Goal: Register for event/course

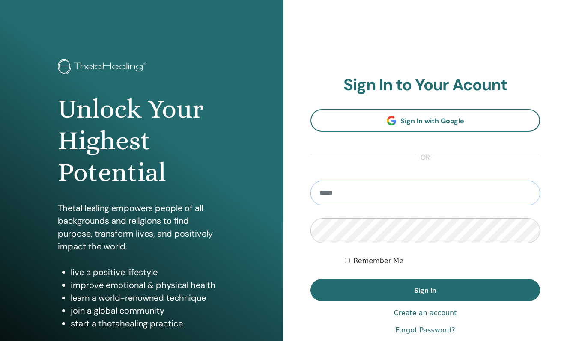
type input "**********"
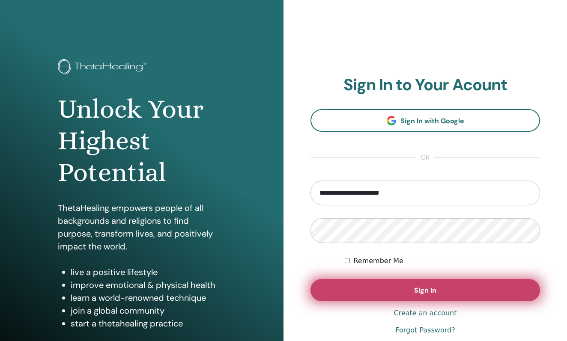
click at [412, 292] on button "Sign In" at bounding box center [424, 290] width 229 height 22
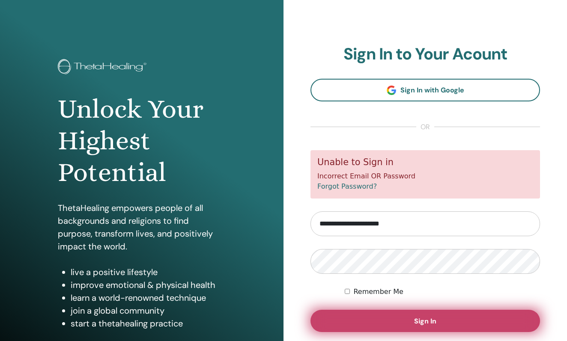
click at [436, 318] on button "Sign In" at bounding box center [424, 321] width 229 height 22
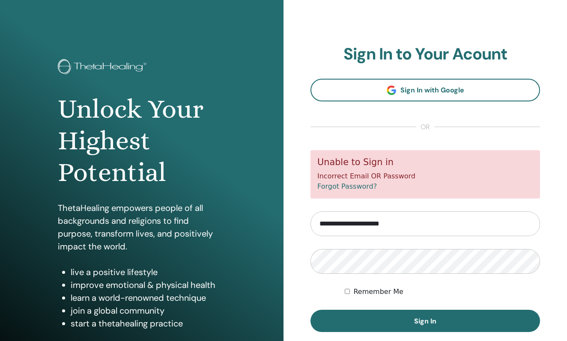
click at [549, 275] on div "**********" at bounding box center [424, 205] width 283 height 411
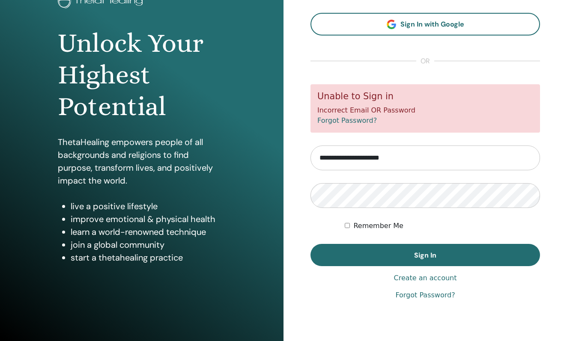
scroll to position [70, 0]
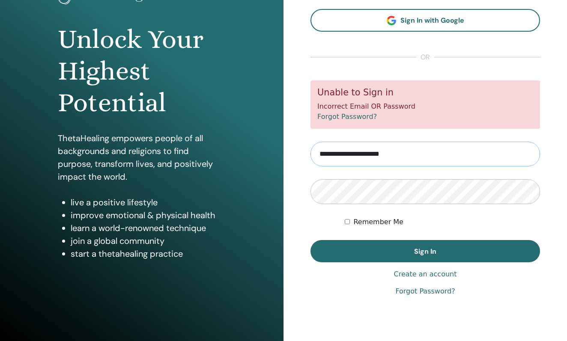
click at [369, 152] on input "**********" at bounding box center [424, 154] width 229 height 25
type input "**********"
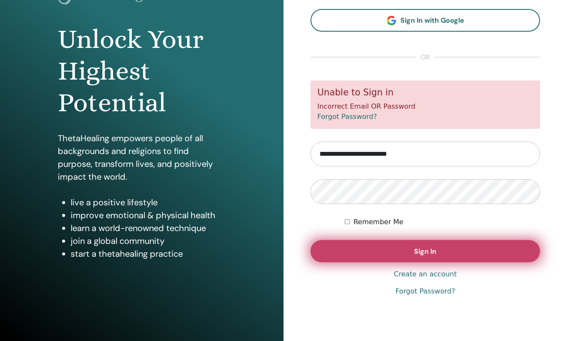
click at [385, 252] on button "Sign In" at bounding box center [424, 251] width 229 height 22
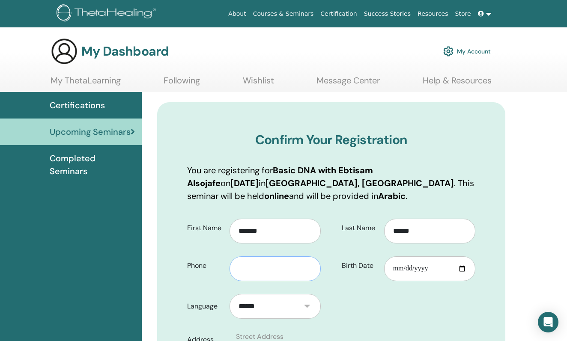
type input "*"
type input "**"
type input "**********"
click at [410, 265] on input "Birth Date" at bounding box center [429, 268] width 91 height 25
click at [397, 272] on input "Birth Date" at bounding box center [429, 268] width 91 height 25
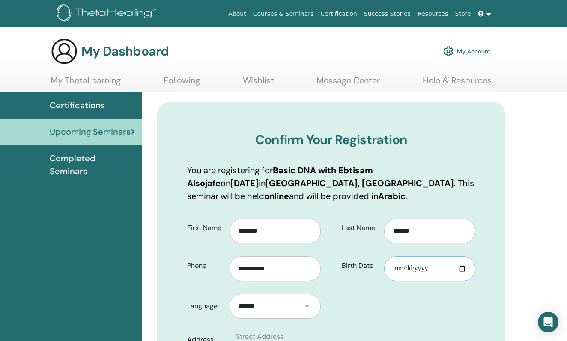
click at [408, 270] on input "**********" at bounding box center [429, 268] width 91 height 25
click at [397, 268] on input "**********" at bounding box center [429, 268] width 91 height 25
click at [408, 268] on input "**********" at bounding box center [429, 268] width 91 height 25
click at [423, 269] on input "**********" at bounding box center [429, 268] width 91 height 25
type input "**********"
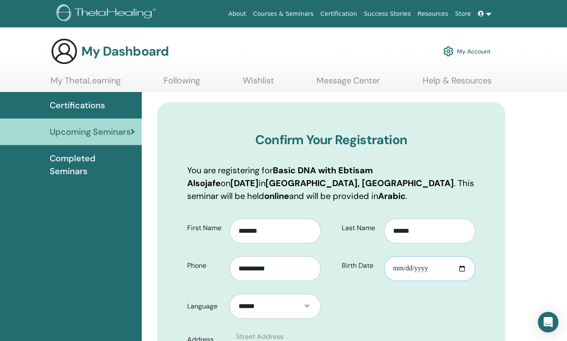
click at [396, 268] on input "Birth Date" at bounding box center [429, 268] width 91 height 25
click at [423, 266] on input "Birth Date" at bounding box center [429, 268] width 91 height 25
type input "**********"
click at [421, 266] on input "Birth Date" at bounding box center [429, 268] width 91 height 25
click at [420, 269] on input "Birth Date" at bounding box center [429, 268] width 91 height 25
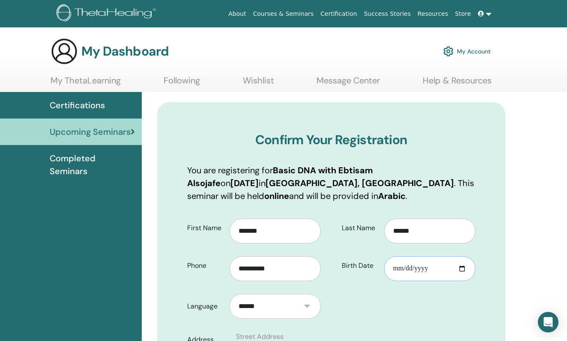
click at [420, 269] on input "Birth Date" at bounding box center [429, 268] width 91 height 25
click at [426, 269] on input "Birth Date" at bounding box center [429, 268] width 91 height 25
click at [427, 269] on input "Birth Date" at bounding box center [429, 268] width 91 height 25
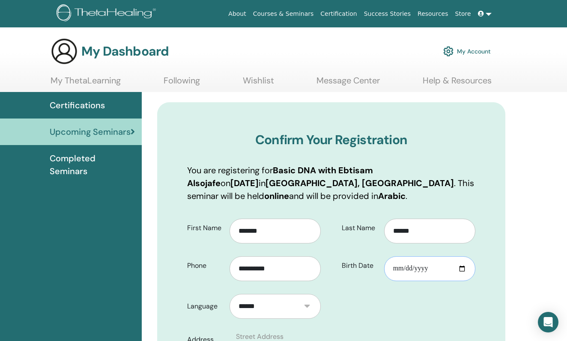
click at [449, 268] on input "Birth Date" at bounding box center [429, 268] width 91 height 25
click at [430, 268] on input "Birth Date" at bounding box center [429, 268] width 91 height 25
type input "**********"
click at [420, 268] on input "Birth Date" at bounding box center [429, 268] width 91 height 25
click at [438, 268] on input "Birth Date" at bounding box center [429, 268] width 91 height 25
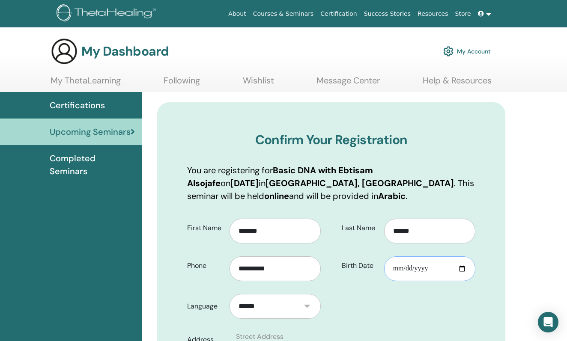
click at [432, 268] on input "Birth Date" at bounding box center [429, 268] width 91 height 25
type input "**********"
click at [426, 272] on input "Birth Date" at bounding box center [429, 268] width 91 height 25
click at [396, 274] on input "Birth Date" at bounding box center [429, 268] width 91 height 25
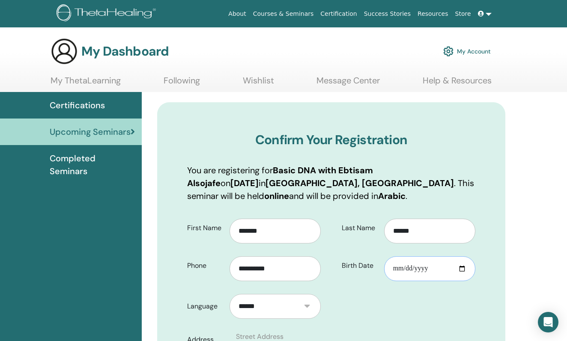
click at [421, 271] on input "Birth Date" at bounding box center [429, 268] width 91 height 25
click at [414, 267] on input "Birth Date" at bounding box center [429, 268] width 91 height 25
click at [416, 266] on input "Birth Date" at bounding box center [429, 268] width 91 height 25
click at [410, 266] on input "Birth Date" at bounding box center [429, 268] width 91 height 25
click at [425, 268] on input "Birth Date" at bounding box center [429, 268] width 91 height 25
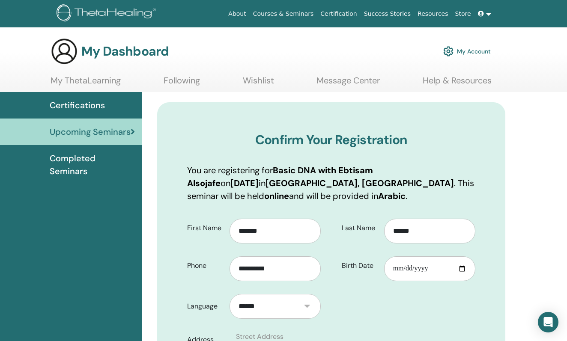
type input "**********"
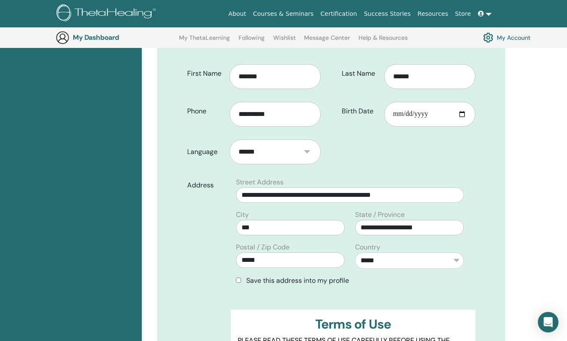
scroll to position [191, 0]
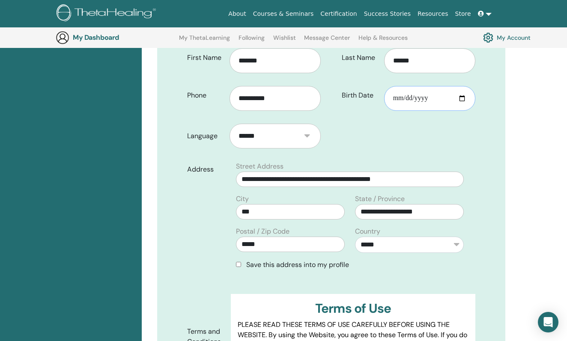
click at [421, 96] on input "**********" at bounding box center [429, 98] width 91 height 25
click at [414, 96] on input "Birth Date" at bounding box center [429, 98] width 91 height 25
click at [423, 95] on input "Birth Date" at bounding box center [429, 98] width 91 height 25
click at [365, 95] on label "Birth Date" at bounding box center [359, 95] width 49 height 16
click at [384, 95] on input "Birth Date" at bounding box center [429, 98] width 91 height 25
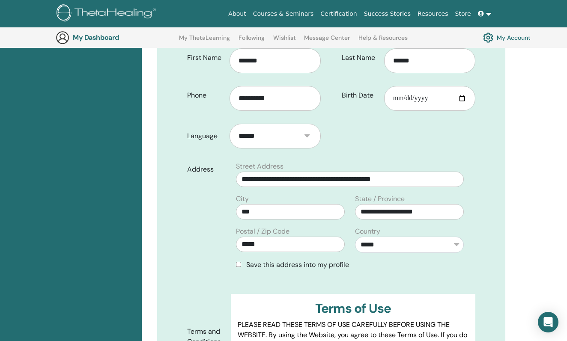
click at [365, 95] on label "Birth Date" at bounding box center [359, 95] width 49 height 16
click at [384, 95] on input "Birth Date" at bounding box center [429, 98] width 91 height 25
click at [365, 95] on label "Birth Date" at bounding box center [359, 95] width 49 height 16
click at [384, 95] on input "Birth Date" at bounding box center [429, 98] width 91 height 25
click at [365, 95] on label "Birth Date" at bounding box center [359, 95] width 49 height 16
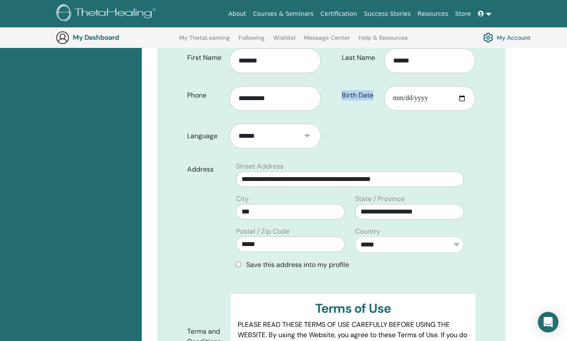
click at [384, 95] on input "Birth Date" at bounding box center [429, 98] width 91 height 25
click at [365, 95] on label "Birth Date" at bounding box center [359, 95] width 49 height 16
click at [384, 95] on input "Birth Date" at bounding box center [429, 98] width 91 height 25
click at [365, 95] on label "Birth Date" at bounding box center [359, 95] width 49 height 16
click at [384, 95] on input "Birth Date" at bounding box center [429, 98] width 91 height 25
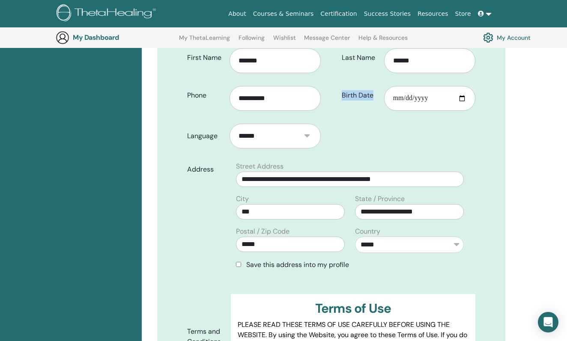
click at [365, 95] on label "Birth Date" at bounding box center [359, 95] width 49 height 16
click at [384, 95] on input "Birth Date" at bounding box center [429, 98] width 91 height 25
click at [370, 97] on label "Birth Date" at bounding box center [359, 95] width 49 height 16
click at [384, 97] on input "Birth Date" at bounding box center [429, 98] width 91 height 25
click at [361, 95] on label "Birth Date" at bounding box center [359, 95] width 49 height 16
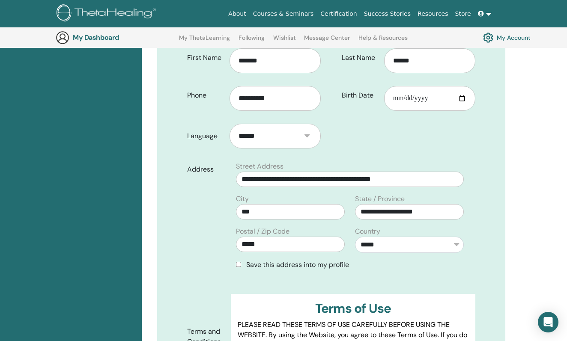
click at [384, 95] on input "Birth Date" at bounding box center [429, 98] width 91 height 25
click at [361, 95] on label "Birth Date" at bounding box center [359, 95] width 49 height 16
click at [384, 95] on input "Birth Date" at bounding box center [429, 98] width 91 height 25
click at [361, 95] on label "Birth Date" at bounding box center [359, 95] width 49 height 16
click at [384, 95] on input "Birth Date" at bounding box center [429, 98] width 91 height 25
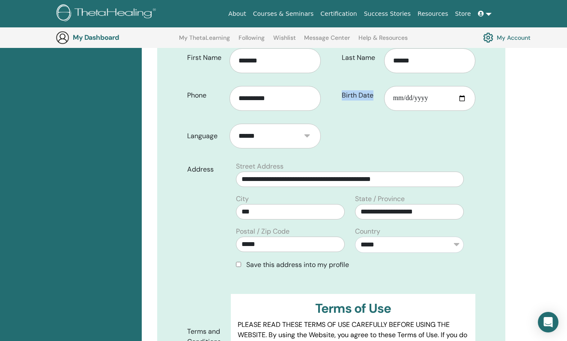
click at [361, 95] on label "Birth Date" at bounding box center [359, 95] width 49 height 16
click at [384, 95] on input "Birth Date" at bounding box center [429, 98] width 91 height 25
click at [361, 95] on label "Birth Date" at bounding box center [359, 95] width 49 height 16
click at [384, 95] on input "Birth Date" at bounding box center [429, 98] width 91 height 25
click at [361, 95] on label "Birth Date" at bounding box center [359, 95] width 49 height 16
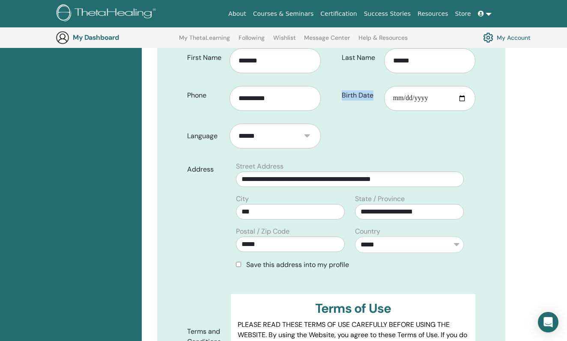
click at [384, 95] on input "Birth Date" at bounding box center [429, 98] width 91 height 25
click at [361, 95] on label "Birth Date" at bounding box center [359, 95] width 49 height 16
click at [384, 95] on input "Birth Date" at bounding box center [429, 98] width 91 height 25
click at [361, 95] on label "Birth Date" at bounding box center [359, 95] width 49 height 16
click at [384, 95] on input "Birth Date" at bounding box center [429, 98] width 91 height 25
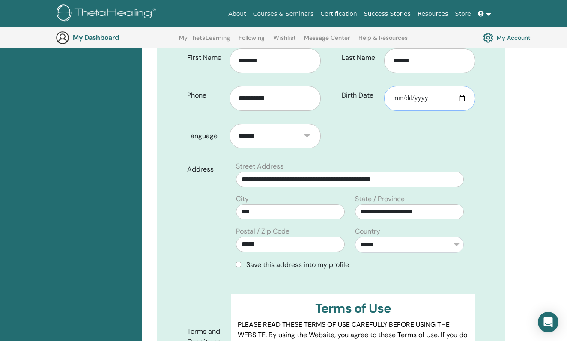
type input "**********"
click at [373, 151] on form "**********" at bounding box center [331, 228] width 301 height 372
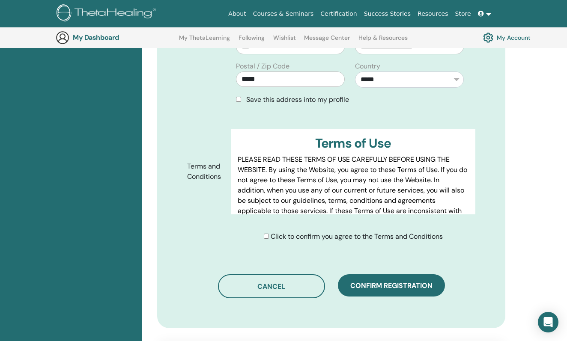
scroll to position [358, 0]
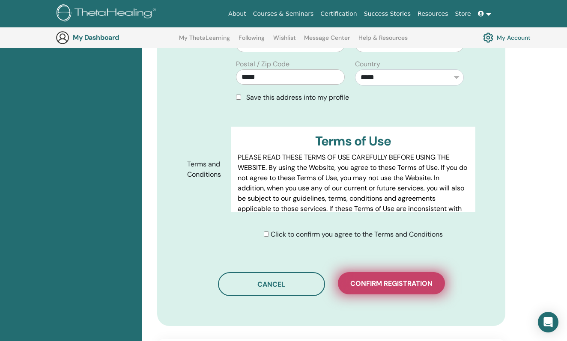
click at [355, 288] on span "Confirm registration" at bounding box center [391, 283] width 82 height 9
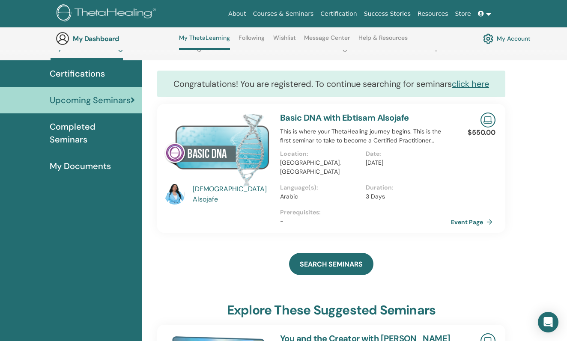
scroll to position [14, 0]
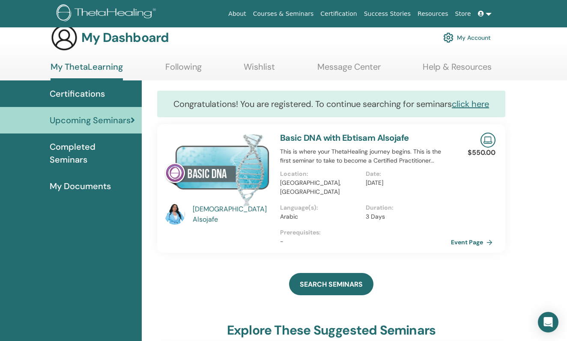
click at [298, 105] on div "Congratulations! You are registered. To continue searching for seminars click h…" at bounding box center [331, 104] width 348 height 27
click at [478, 104] on link "click here" at bounding box center [470, 103] width 37 height 11
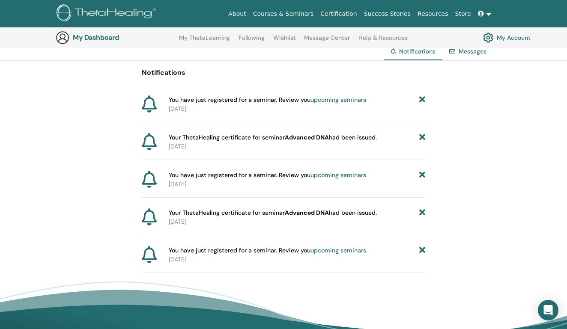
scroll to position [62, 0]
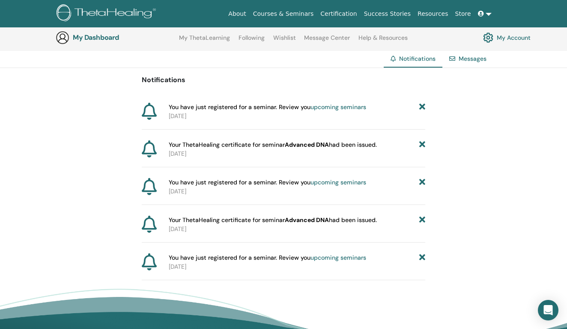
click at [467, 57] on link "Messages" at bounding box center [473, 59] width 28 height 8
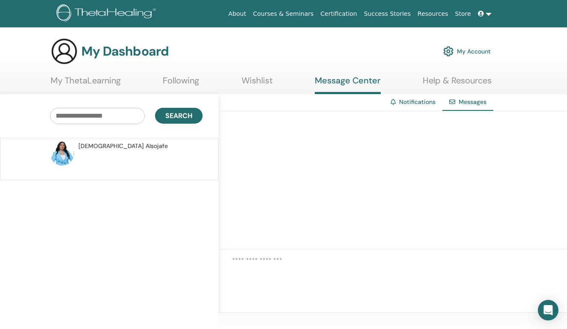
click at [100, 147] on span "Ebtisam Alsojafe" at bounding box center [122, 146] width 89 height 9
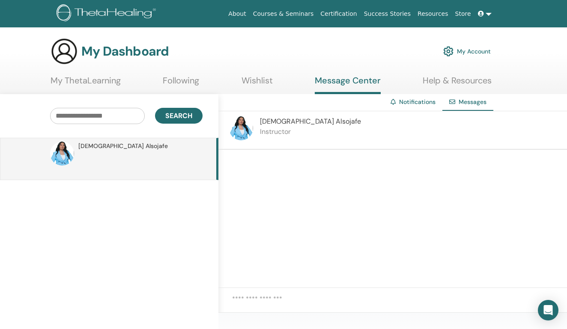
click at [272, 123] on span "Ebtisam Alsojafe" at bounding box center [310, 121] width 101 height 9
click at [314, 137] on div "Ebtisam Alsojafe Instructor" at bounding box center [392, 130] width 348 height 39
click at [262, 133] on p "Instructor" at bounding box center [310, 132] width 101 height 10
click at [422, 102] on link "Notifications" at bounding box center [417, 102] width 36 height 8
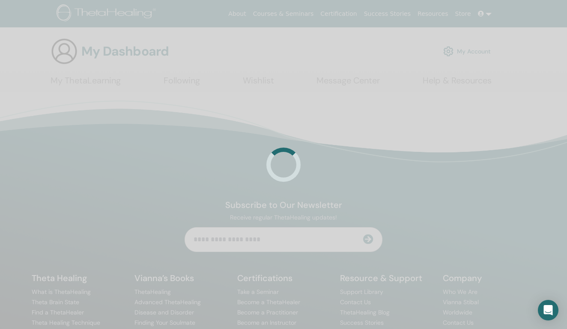
scroll to position [53, 0]
